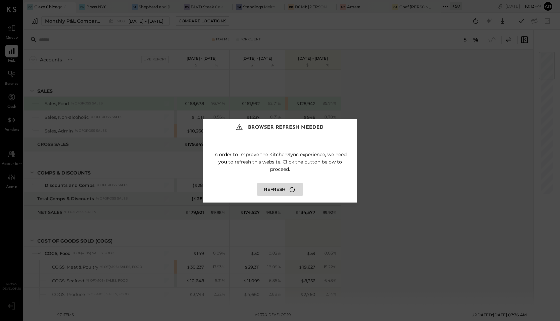
click at [290, 187] on icon at bounding box center [292, 189] width 5 height 6
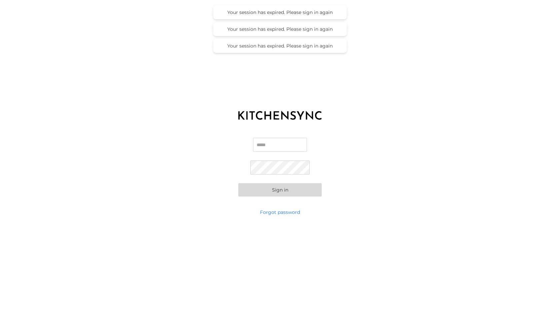
click at [268, 144] on input "Email" at bounding box center [280, 145] width 54 height 14
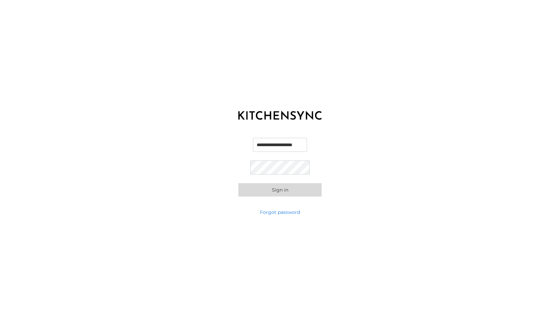
scroll to position [0, 2]
type input "**********"
click at [238, 183] on button "Sign in" at bounding box center [279, 189] width 83 height 13
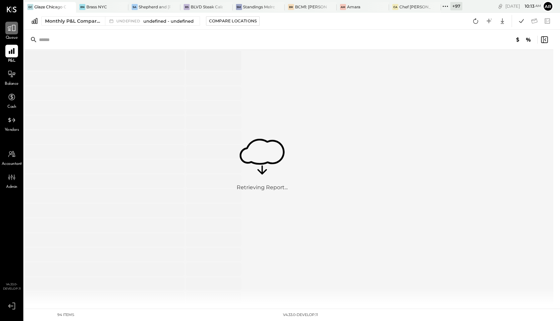
click at [15, 31] on icon at bounding box center [11, 28] width 9 height 9
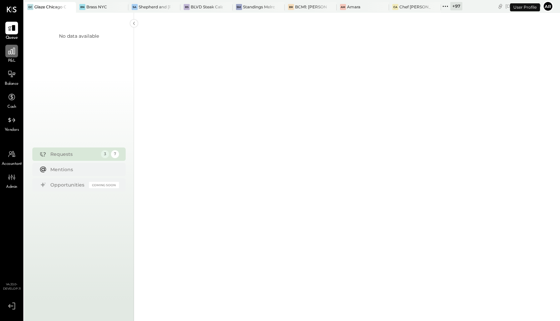
click at [14, 49] on icon at bounding box center [11, 51] width 7 height 7
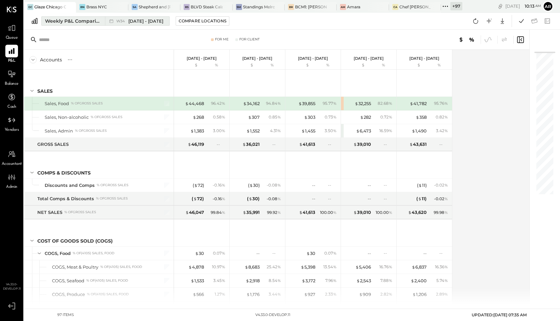
click at [128, 19] on div "W34 [DATE] - [DATE]" at bounding box center [139, 21] width 47 height 6
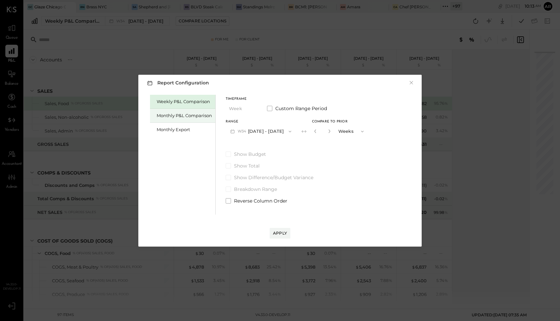
click at [180, 113] on div "Monthly P&L Comparison" at bounding box center [184, 115] width 55 height 6
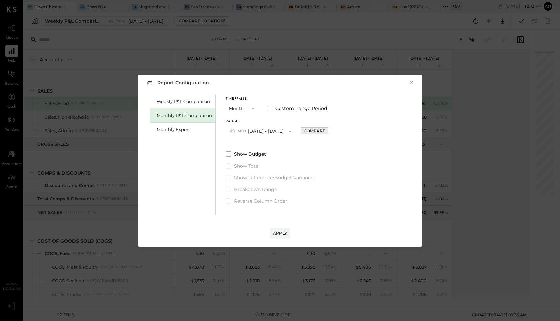
click at [314, 132] on div "Compare" at bounding box center [315, 131] width 22 height 6
click at [327, 132] on icon "button" at bounding box center [329, 131] width 4 height 4
type input "*"
click at [285, 232] on div "Apply" at bounding box center [280, 233] width 14 height 6
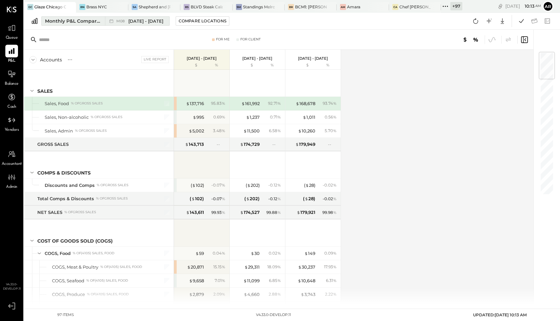
click at [130, 17] on div "M08 [DATE] - [DATE]" at bounding box center [135, 21] width 61 height 9
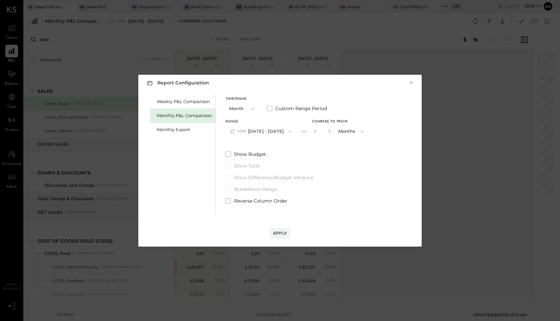
click at [229, 202] on span at bounding box center [228, 200] width 5 height 5
click at [277, 232] on div "Apply" at bounding box center [280, 233] width 14 height 6
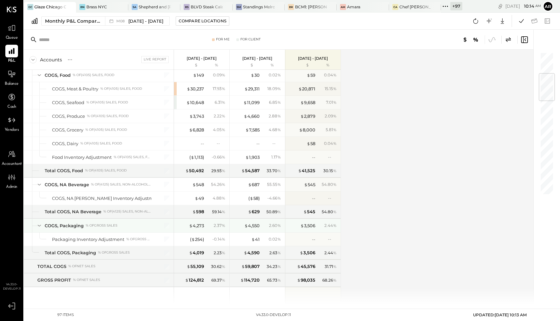
scroll to position [181, 0]
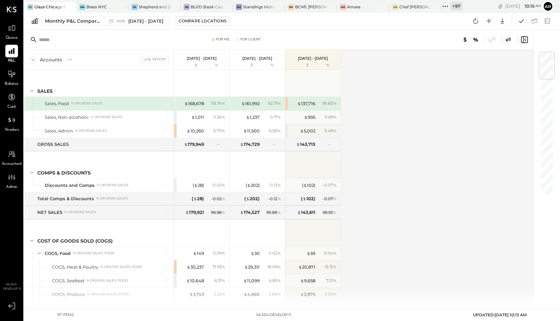
click at [115, 29] on div "Monthly P&L Comparison M08 Aug 1 - 31, 2025 Compare Locations Google Sheets Exc…" at bounding box center [292, 21] width 536 height 17
click at [118, 17] on div "M08 [DATE] - [DATE]" at bounding box center [135, 21] width 61 height 9
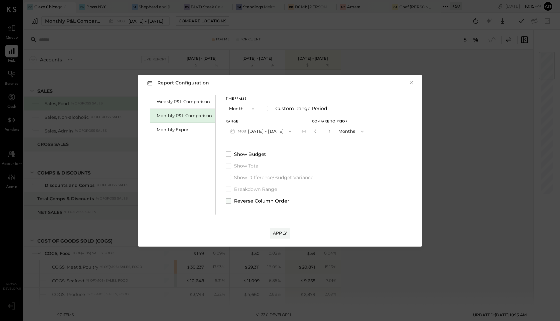
click at [227, 199] on span at bounding box center [228, 200] width 5 height 5
click at [276, 232] on div "Apply" at bounding box center [280, 233] width 14 height 6
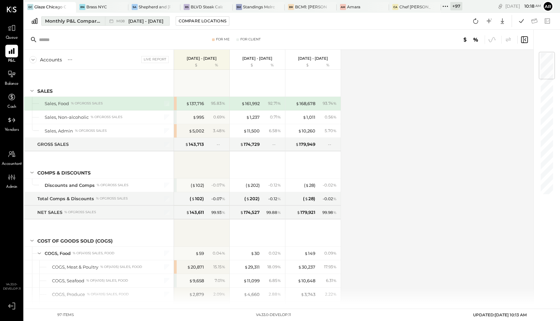
click at [131, 21] on span "[DATE] - [DATE]" at bounding box center [145, 21] width 35 height 6
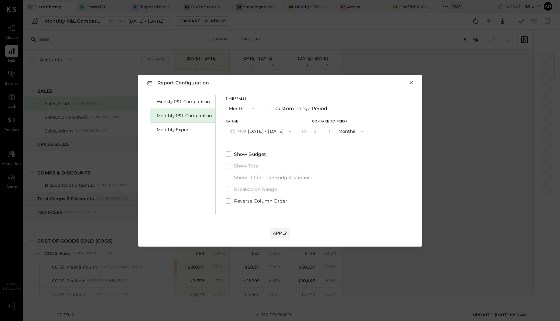
click at [412, 82] on button "×" at bounding box center [411, 82] width 6 height 7
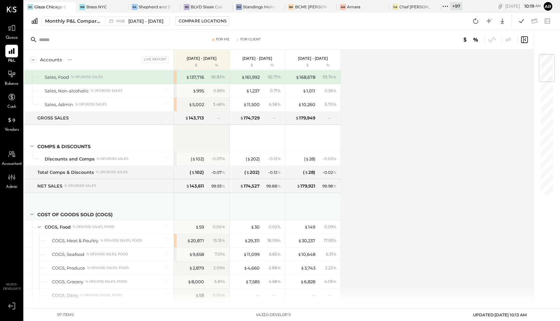
scroll to position [21, 0]
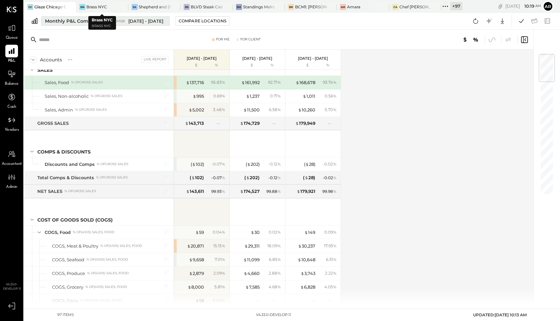
click at [125, 18] on div "M08 [DATE] - [DATE]" at bounding box center [139, 21] width 47 height 6
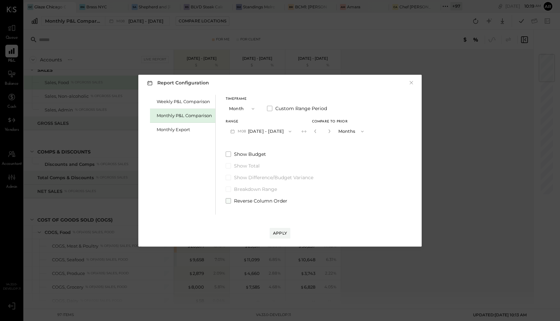
click at [228, 199] on span at bounding box center [228, 200] width 5 height 5
click at [283, 231] on div "Apply" at bounding box center [280, 233] width 14 height 6
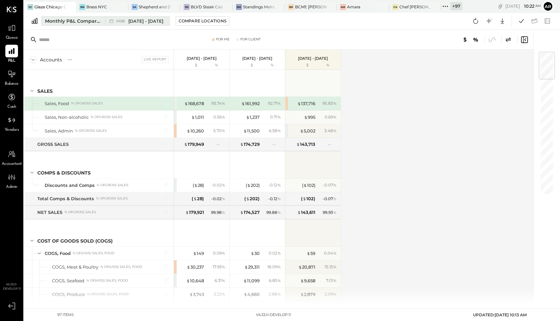
click at [124, 18] on div "M08 [DATE] - [DATE]" at bounding box center [139, 21] width 47 height 6
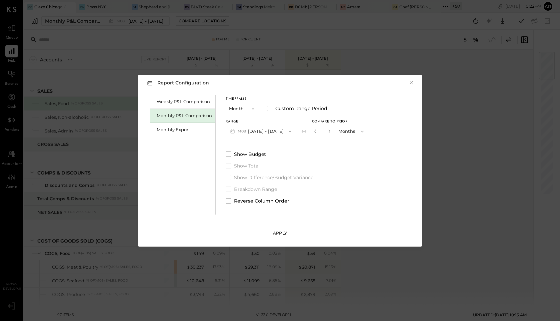
click at [279, 234] on div "Apply" at bounding box center [280, 233] width 14 height 6
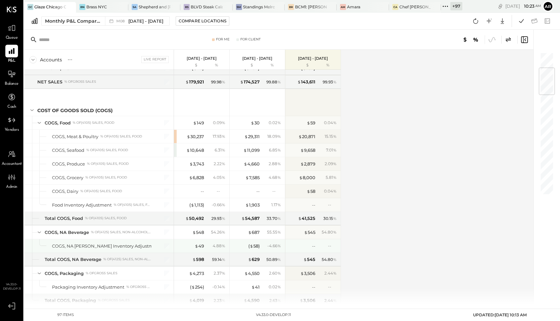
scroll to position [132, 0]
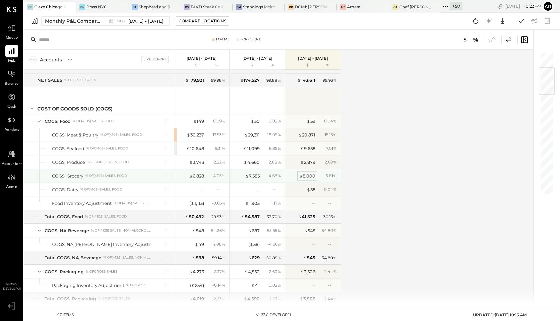
click at [308, 175] on div "$ 8,000" at bounding box center [307, 176] width 16 height 6
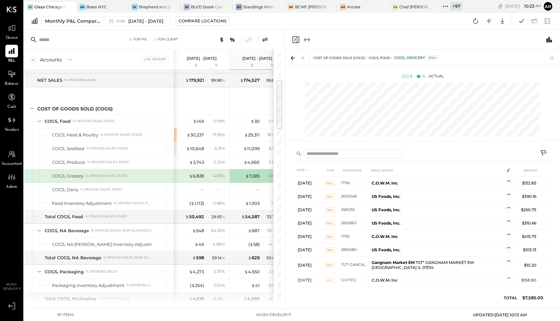
scroll to position [0, 34]
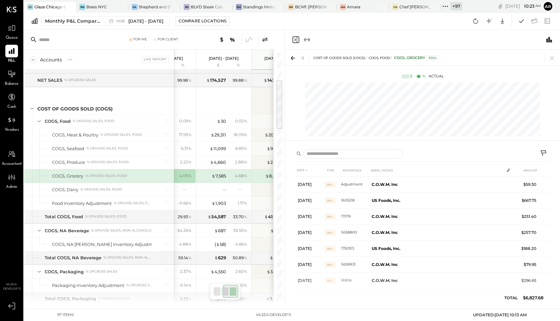
scroll to position [0, 67]
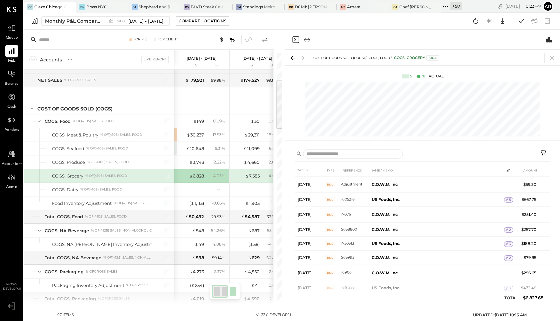
click at [264, 40] on icon at bounding box center [265, 40] width 8 height 8
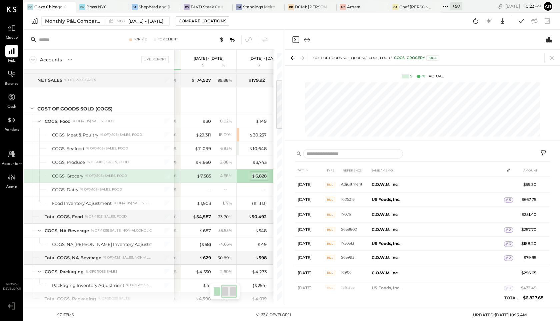
scroll to position [0, 60]
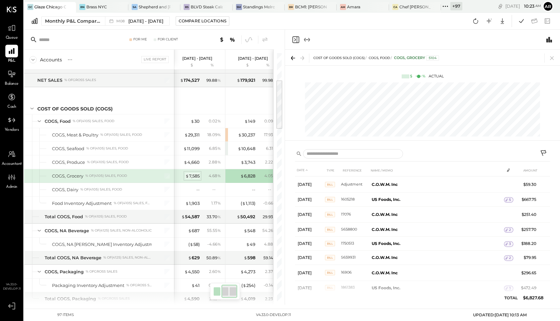
click at [196, 174] on div "$ 7,585" at bounding box center [192, 176] width 14 height 6
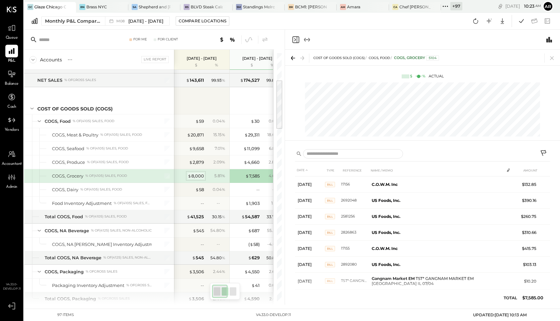
click at [201, 176] on div "$ 8,000" at bounding box center [196, 176] width 16 height 6
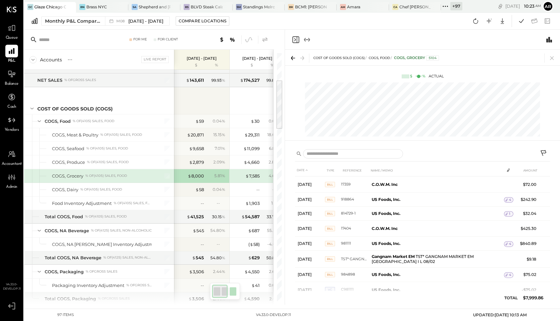
click at [263, 39] on icon at bounding box center [265, 40] width 8 height 8
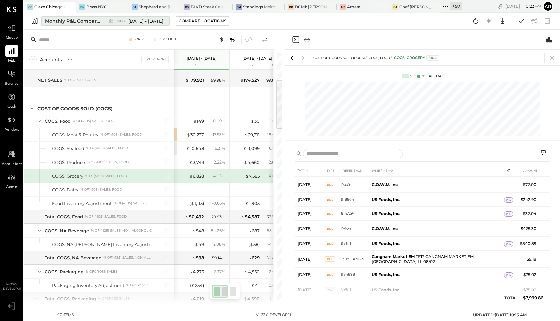
click at [142, 18] on span "[DATE] - [DATE]" at bounding box center [145, 21] width 35 height 6
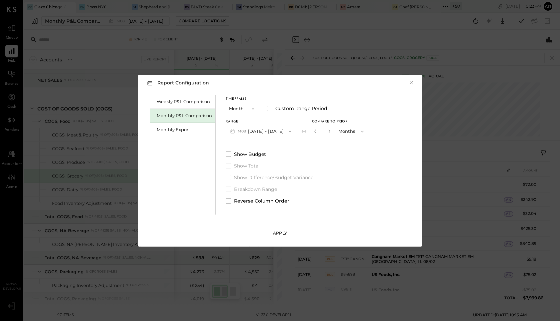
click at [277, 231] on div "Apply" at bounding box center [280, 233] width 14 height 6
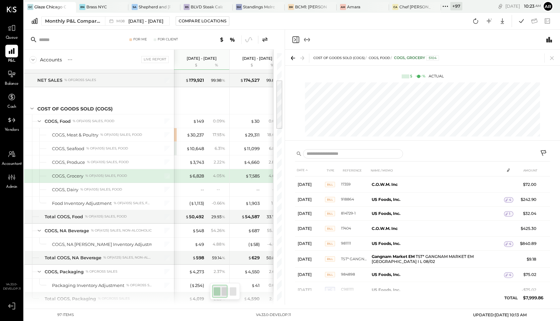
click at [296, 38] on icon "Close panel" at bounding box center [296, 40] width 8 height 8
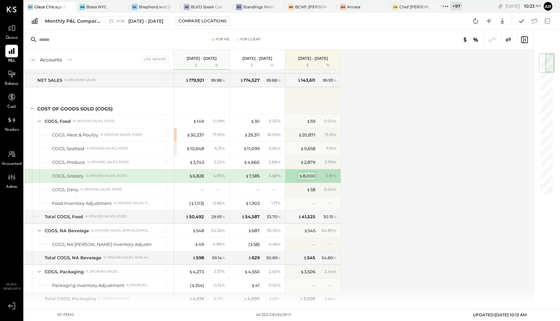
click at [306, 176] on div "$ 8,000" at bounding box center [307, 176] width 16 height 6
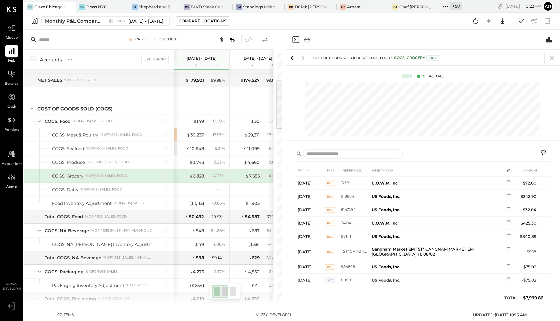
click at [544, 153] on icon at bounding box center [544, 154] width 8 height 8
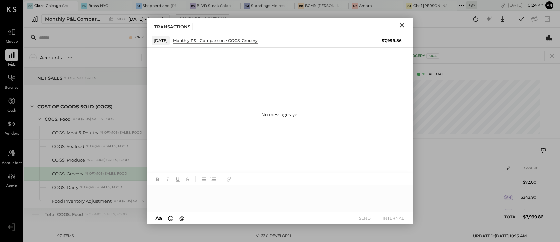
click at [174, 196] on div at bounding box center [280, 198] width 267 height 27
drag, startPoint x: 363, startPoint y: 218, endPoint x: 262, endPoint y: 229, distance: 101.6
click at [262, 229] on div "GC Glaze Chicago Ghost - West River Rice LLC BN Brass NYC Sa Shepherd and Sims …" at bounding box center [292, 115] width 536 height 230
drag, startPoint x: 267, startPoint y: 213, endPoint x: 335, endPoint y: 210, distance: 68.8
click at [276, 213] on div "A a @ Use Shift + Return to send the message SEND INTERNAL" at bounding box center [280, 218] width 267 height 12
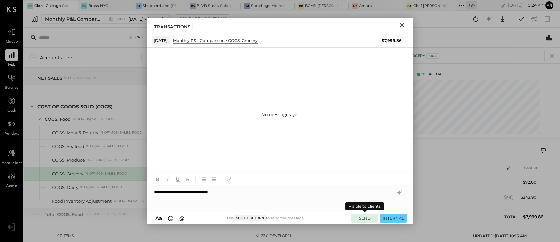
click at [361, 216] on button "SEND" at bounding box center [364, 218] width 27 height 9
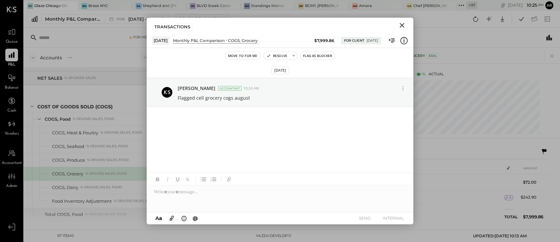
click at [403, 23] on icon "Close" at bounding box center [402, 25] width 8 height 8
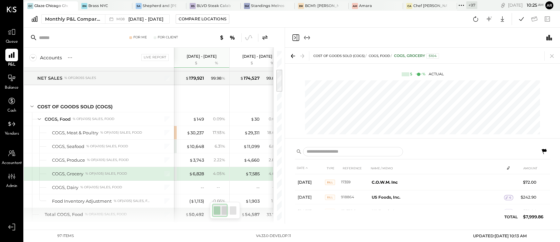
click at [296, 36] on icon "Close panel" at bounding box center [296, 38] width 8 height 8
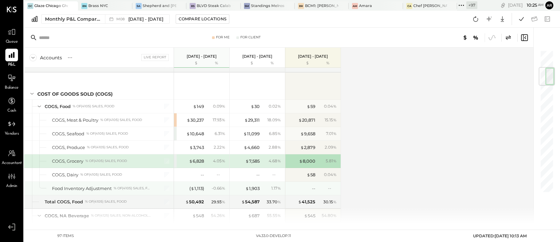
scroll to position [148, 0]
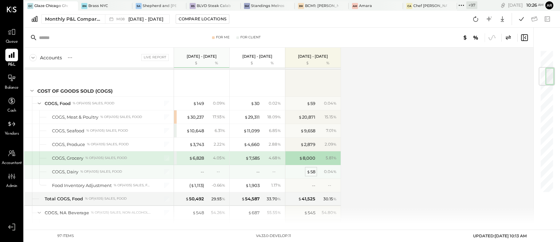
click at [311, 171] on div "$ 58" at bounding box center [311, 172] width 9 height 6
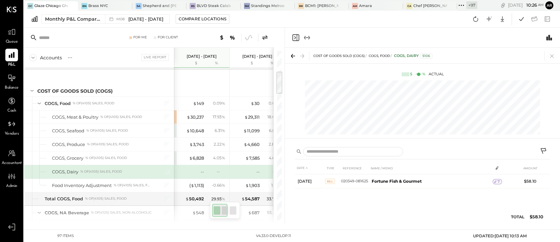
click at [263, 36] on icon at bounding box center [265, 38] width 8 height 8
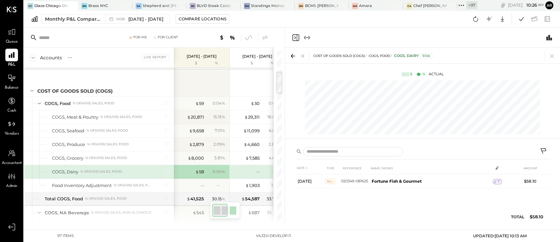
click at [544, 151] on icon at bounding box center [544, 152] width 8 height 8
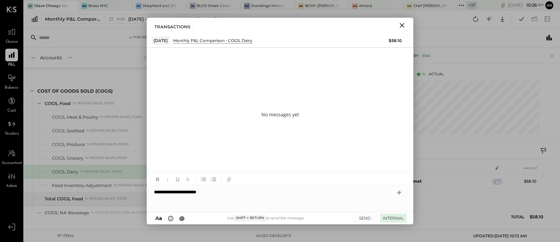
click at [388, 216] on button "INTERNAL" at bounding box center [393, 218] width 27 height 9
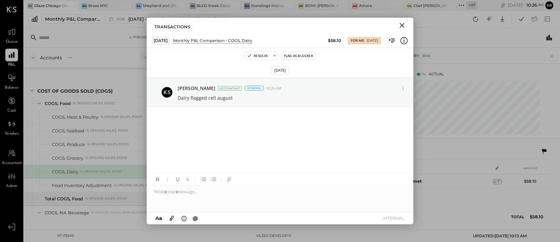
click at [401, 26] on icon "Close" at bounding box center [402, 25] width 5 height 5
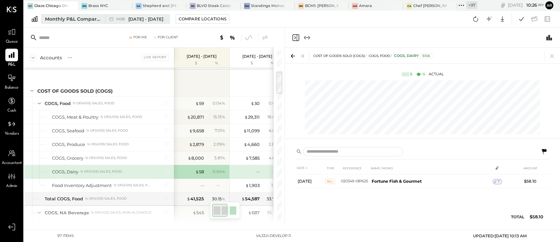
click at [119, 15] on div "M08 [DATE] - [DATE]" at bounding box center [135, 19] width 61 height 9
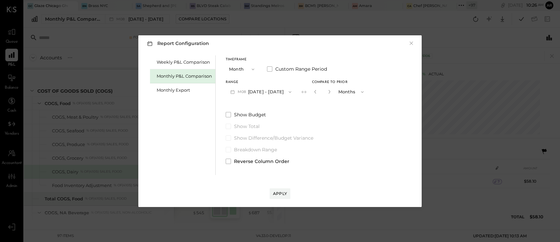
click at [417, 42] on div "Report Configuration × Weekly P&L Comparison Monthly P&L Comparison Monthly Exp…" at bounding box center [279, 121] width 283 height 172
click at [414, 42] on button "×" at bounding box center [411, 43] width 6 height 7
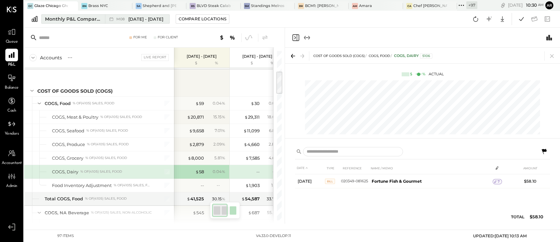
click at [135, 15] on div "M08 [DATE] - [DATE]" at bounding box center [135, 19] width 61 height 9
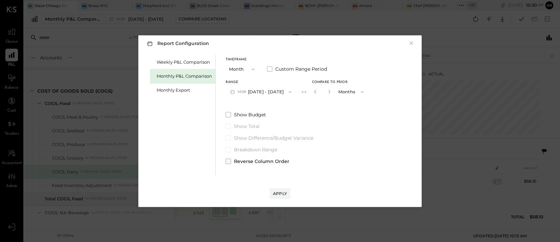
click at [226, 159] on span at bounding box center [228, 161] width 5 height 5
click at [282, 194] on div "Apply" at bounding box center [280, 194] width 14 height 6
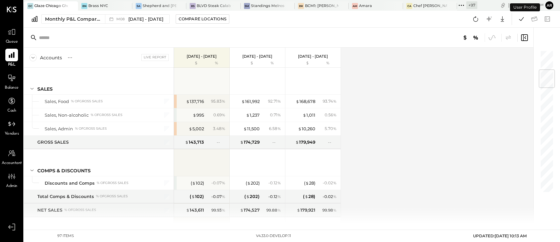
scroll to position [167, 0]
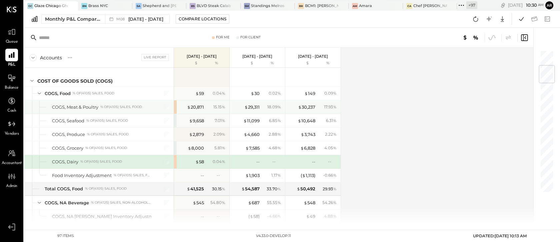
scroll to position [129, 0]
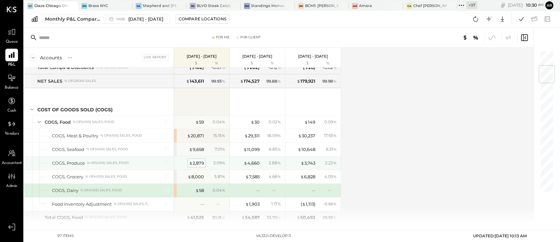
click at [195, 162] on div "$ 2,879" at bounding box center [196, 163] width 15 height 6
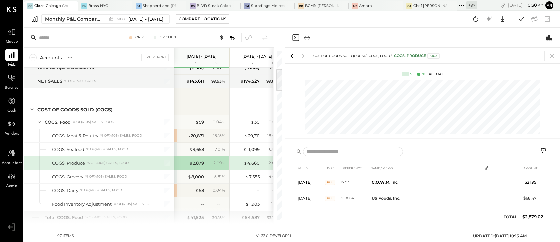
click at [544, 151] on icon at bounding box center [544, 151] width 6 height 6
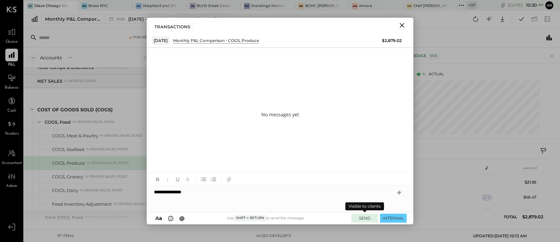
click at [364, 219] on button "SEND" at bounding box center [364, 218] width 27 height 9
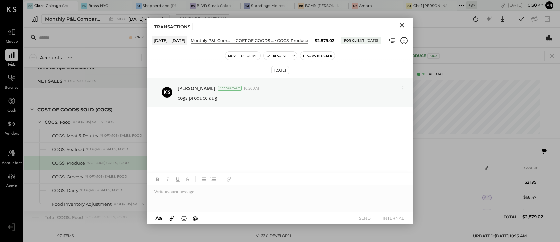
click at [403, 24] on icon "Close" at bounding box center [402, 25] width 5 height 5
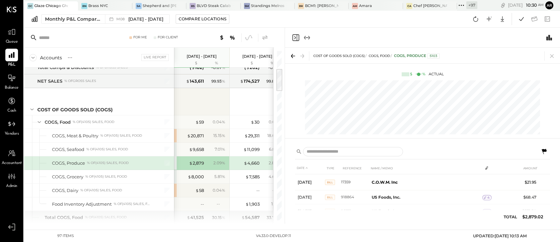
click at [263, 36] on icon at bounding box center [265, 38] width 8 height 8
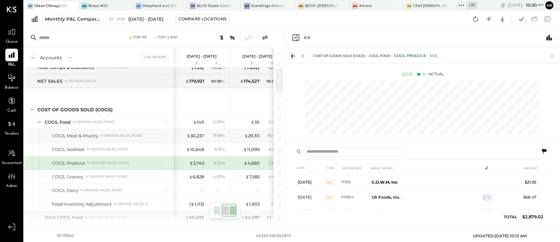
scroll to position [0, 67]
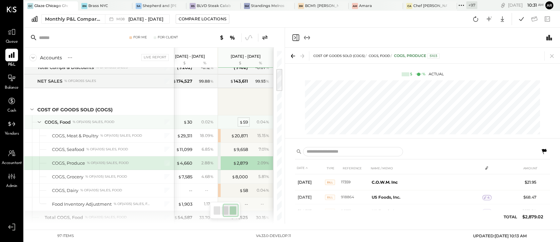
click at [245, 121] on div "$ 59" at bounding box center [243, 122] width 9 height 6
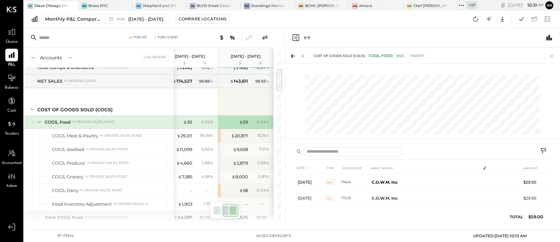
click at [544, 149] on icon at bounding box center [544, 152] width 8 height 8
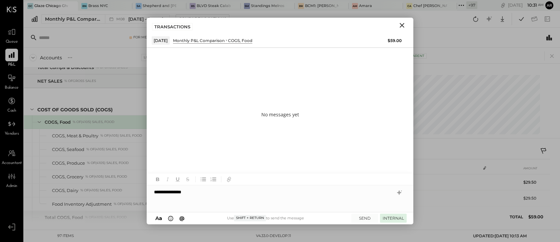
click at [397, 218] on button "INTERNAL" at bounding box center [393, 218] width 27 height 9
